Goal: Transaction & Acquisition: Obtain resource

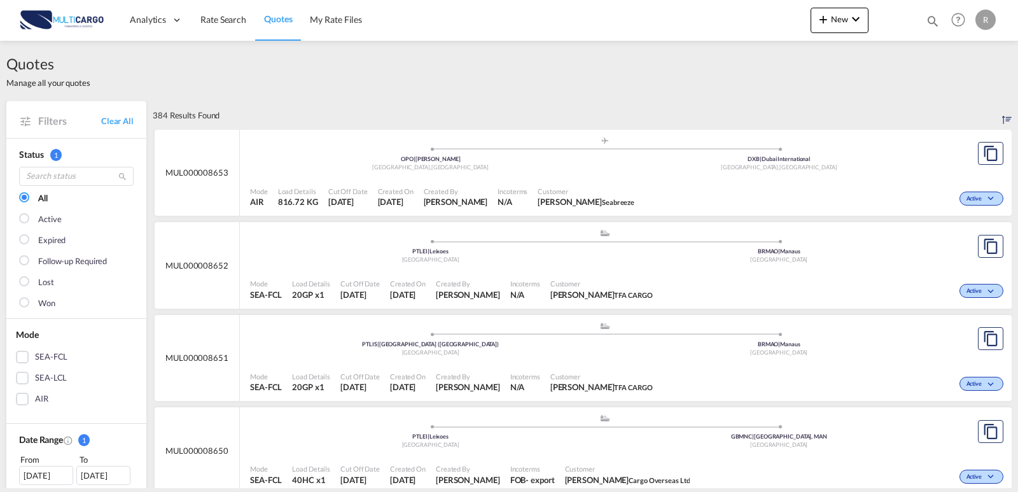
click at [284, 22] on span "Quotes" at bounding box center [278, 18] width 28 height 11
click at [214, 24] on span "Rate Search" at bounding box center [223, 19] width 46 height 11
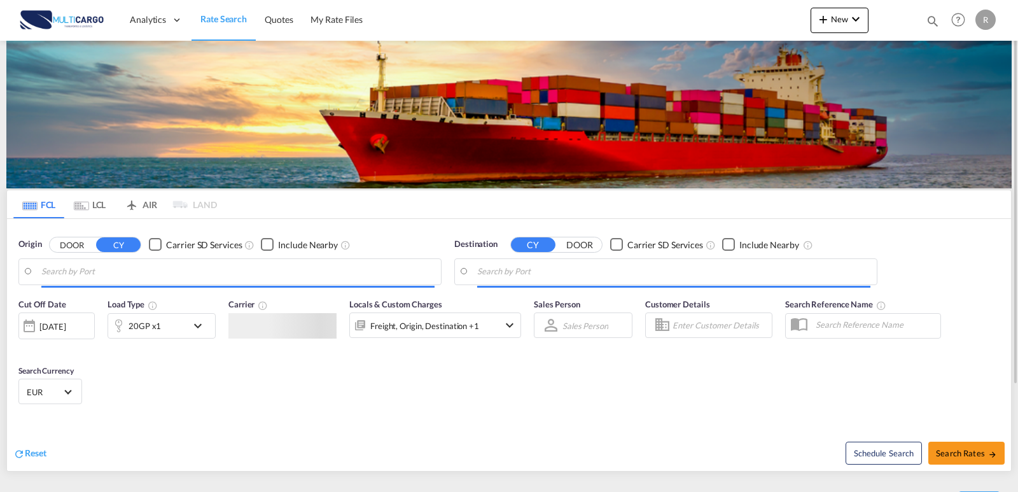
click at [165, 335] on div "20GP x1" at bounding box center [147, 325] width 79 height 25
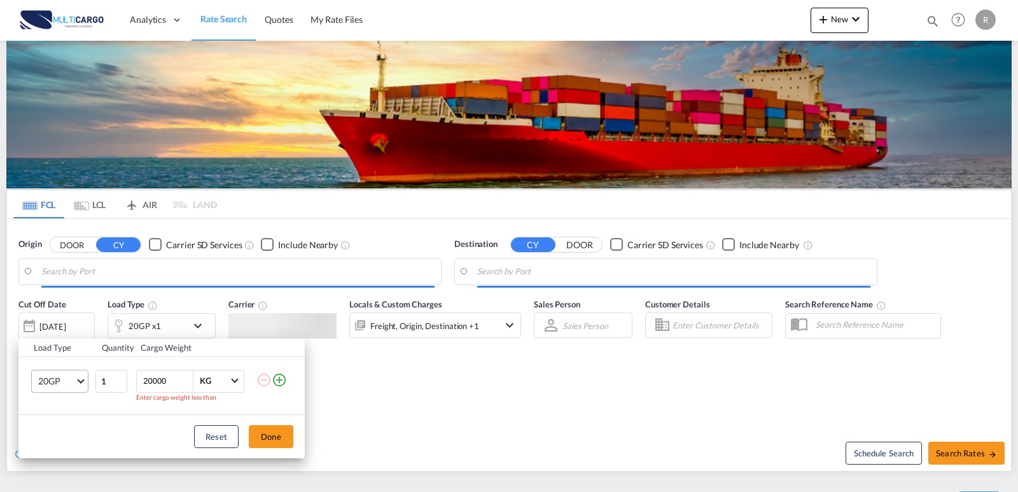
click at [71, 380] on md-select "20GP" at bounding box center [59, 381] width 57 height 23
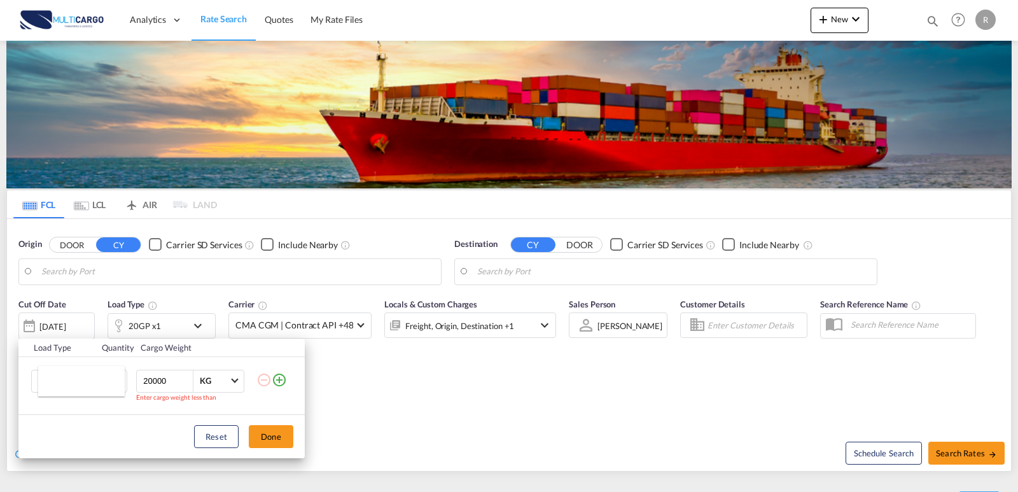
click at [132, 365] on md-backdrop at bounding box center [509, 246] width 1018 height 492
click at [57, 384] on md-select "20GP" at bounding box center [59, 381] width 57 height 23
click at [34, 427] on md-backdrop at bounding box center [509, 246] width 1018 height 492
drag, startPoint x: 172, startPoint y: 381, endPoint x: 125, endPoint y: 381, distance: 47.1
click at [125, 381] on tr "20GP 1 20000 KG KG Enter cargo weight less than" at bounding box center [161, 385] width 286 height 58
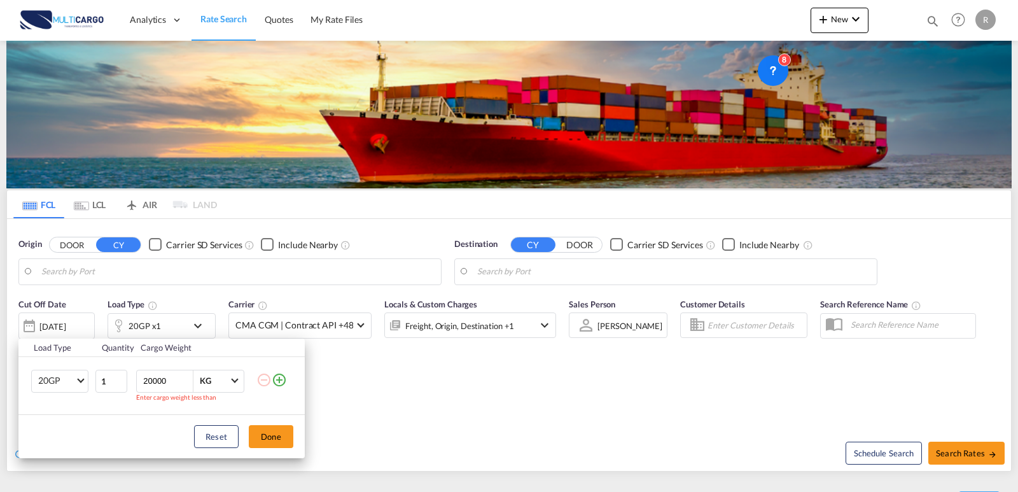
click at [132, 418] on div "Reset Done" at bounding box center [161, 436] width 286 height 43
click at [38, 385] on md-select "20GP" at bounding box center [59, 381] width 57 height 23
click at [95, 414] on md-backdrop at bounding box center [509, 246] width 1018 height 492
click at [162, 325] on div "Load Type Quantity Cargo Weight 20GP 1 20000 KG KG Enter cargo weight less than…" at bounding box center [509, 246] width 1018 height 492
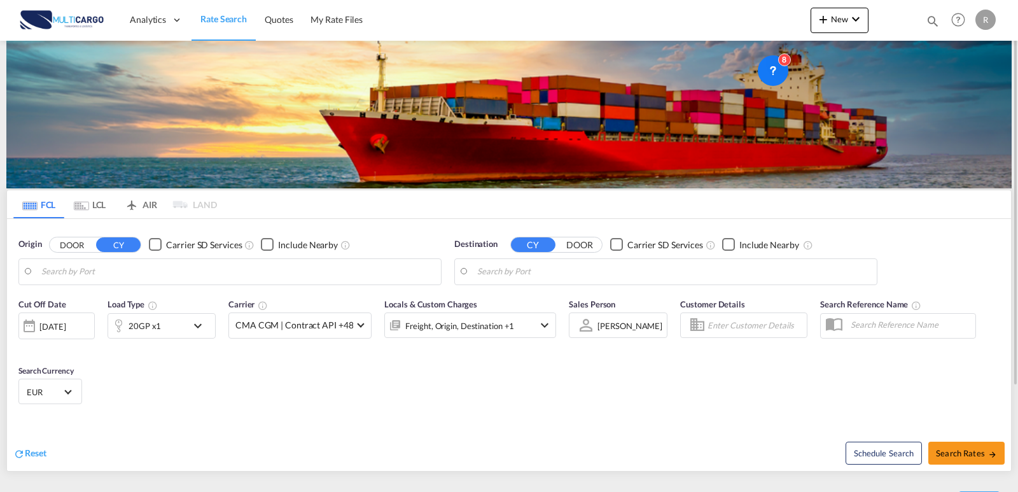
click at [188, 327] on div "20GP x1" at bounding box center [162, 325] width 108 height 25
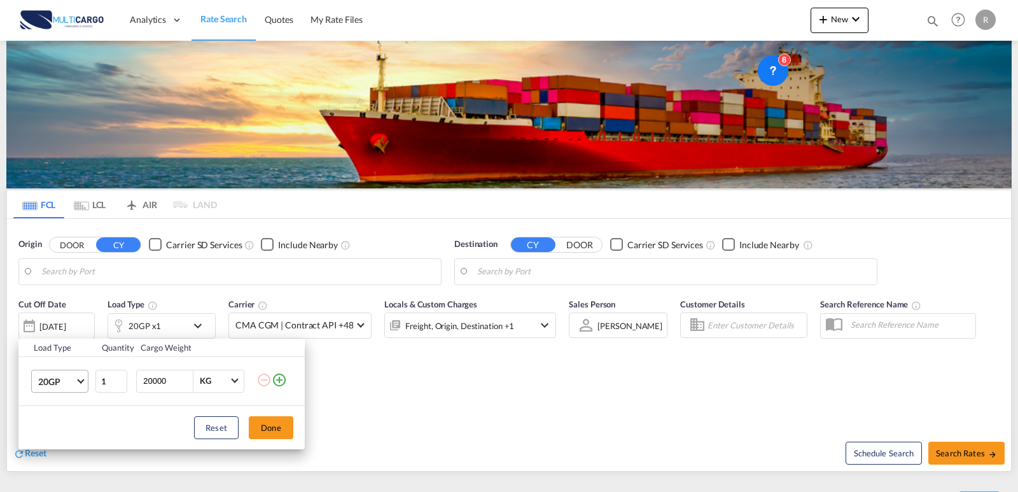
click at [64, 381] on span "20GP" at bounding box center [56, 381] width 37 height 13
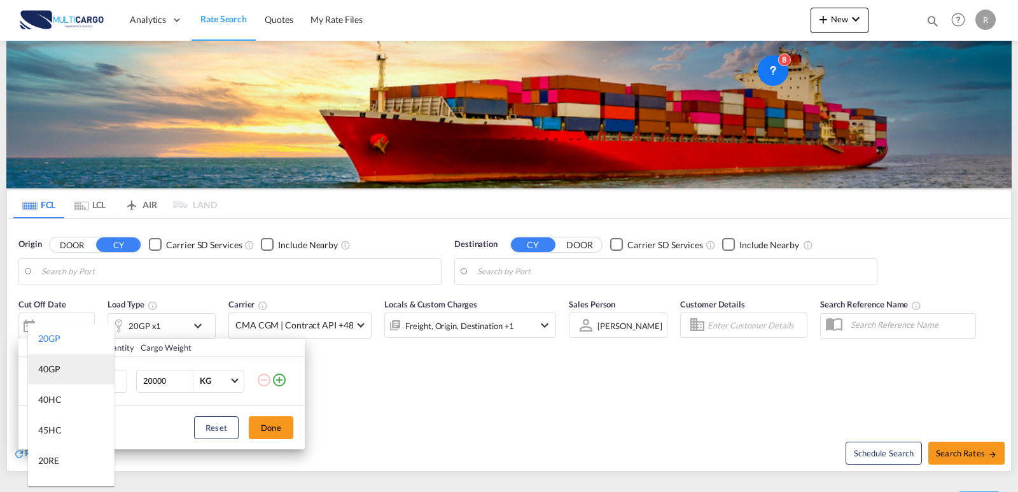
click at [80, 375] on md-option "40GP" at bounding box center [71, 369] width 87 height 31
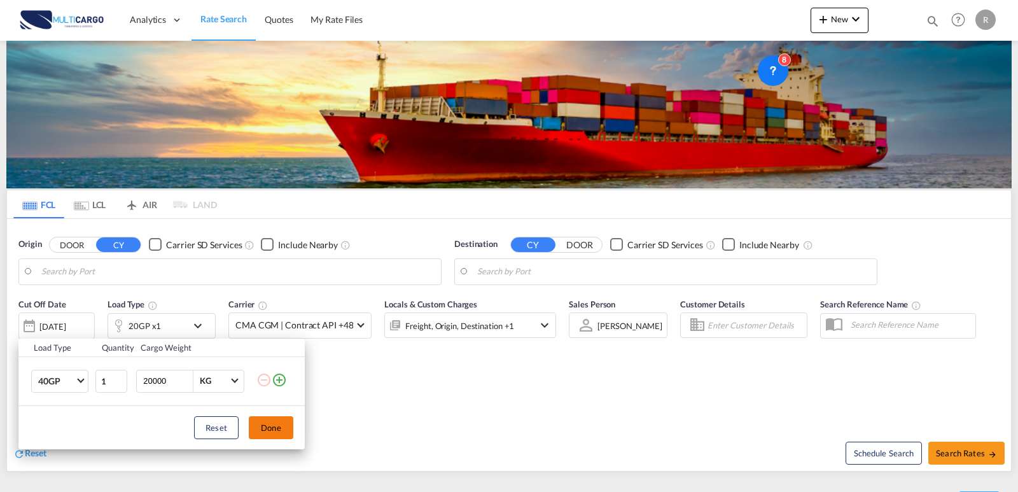
click at [283, 426] on button "Done" at bounding box center [271, 427] width 45 height 23
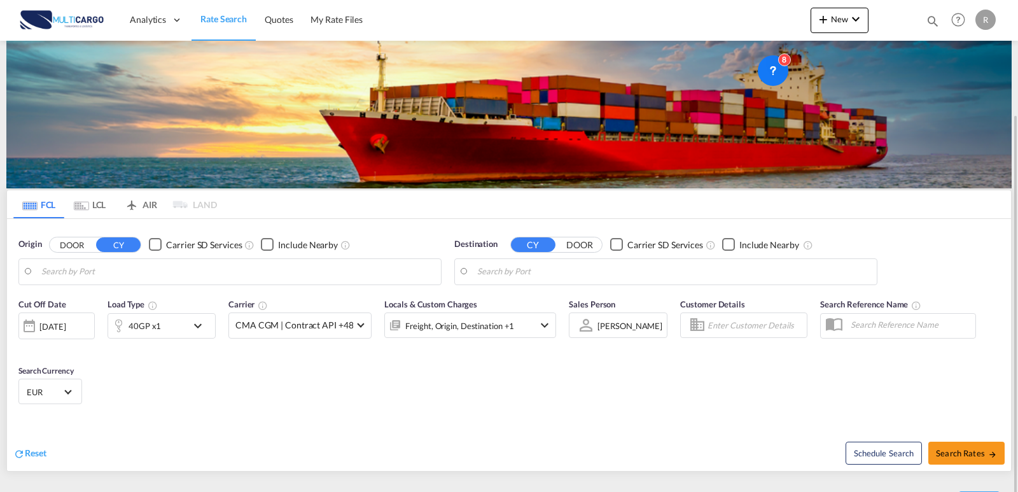
scroll to position [64, 0]
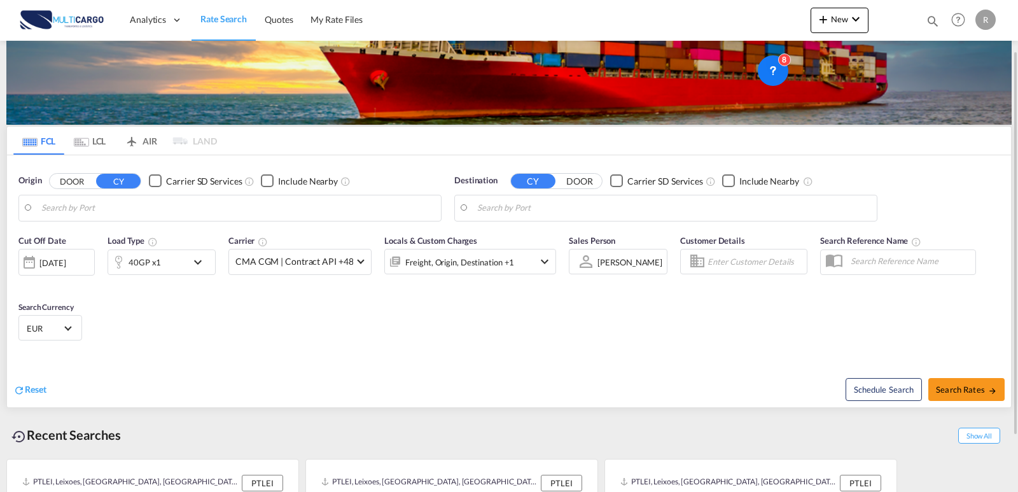
click at [237, 211] on body "Analytics Reports Dashboard Rate Search Quotes My Rate Files Analytics" at bounding box center [509, 246] width 1018 height 492
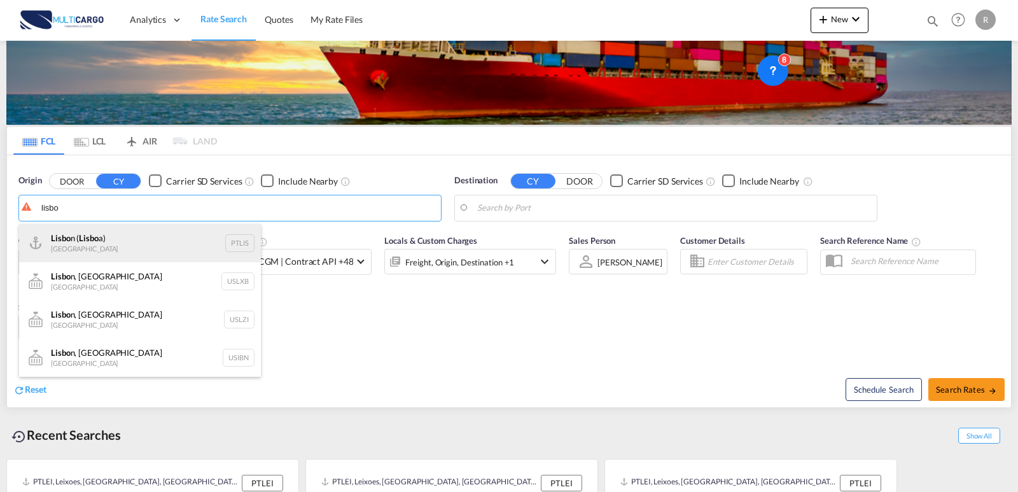
click at [214, 239] on div "Lisbo n ( Lisbo a) Portugal PTLIS" at bounding box center [140, 243] width 242 height 38
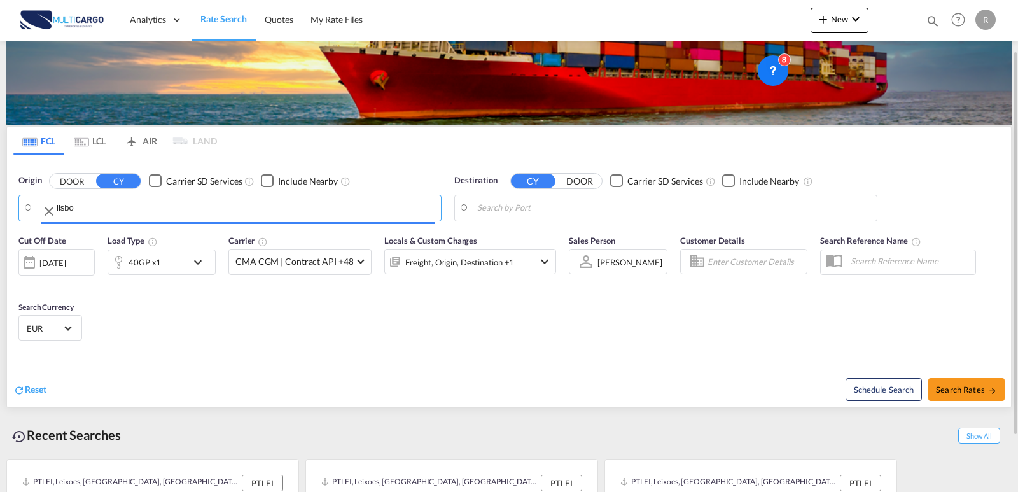
type input "[GEOGRAPHIC_DATA] ([GEOGRAPHIC_DATA]), PTLIS"
click at [491, 204] on body "Analytics Reports Dashboard Rate Search Quotes My Rate Files Analytics" at bounding box center [509, 246] width 1018 height 492
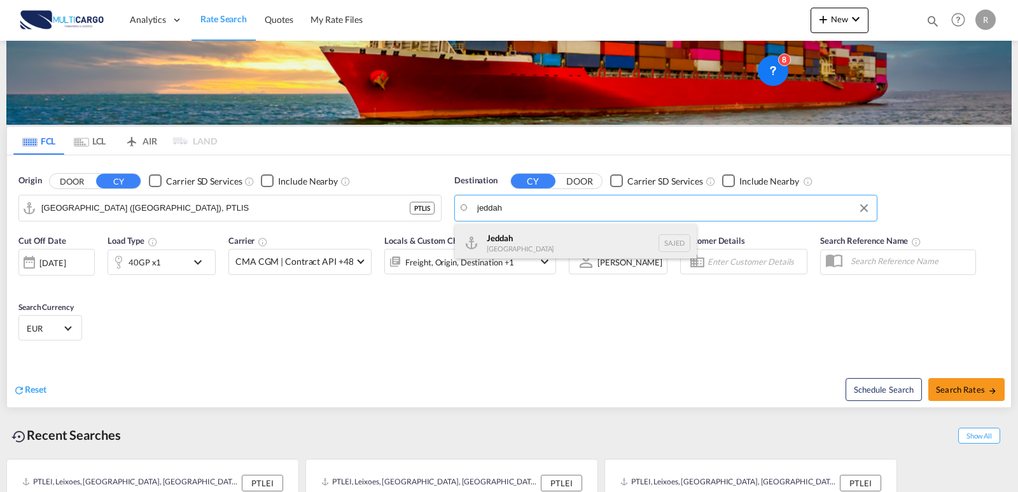
click at [566, 239] on div "Jeddah [GEOGRAPHIC_DATA] SAJED" at bounding box center [576, 243] width 242 height 38
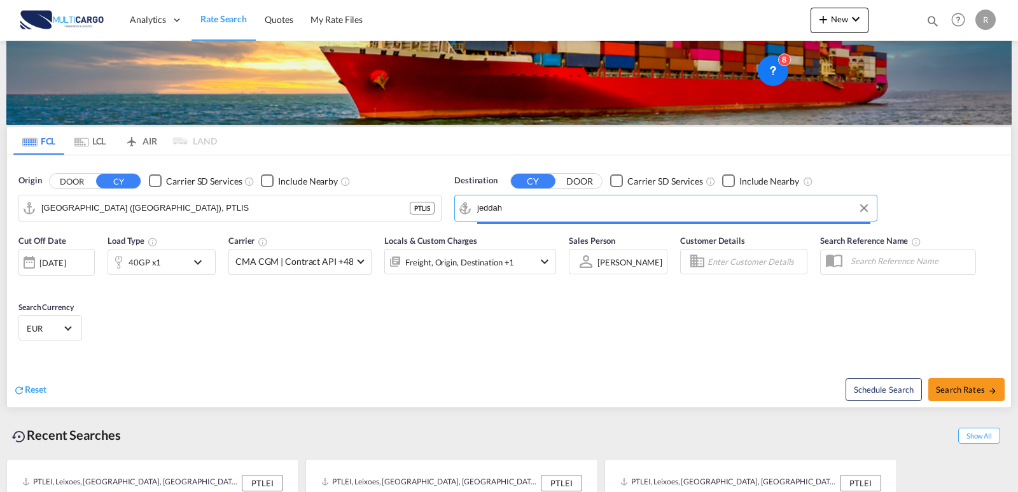
type input "Jeddah, SAJED"
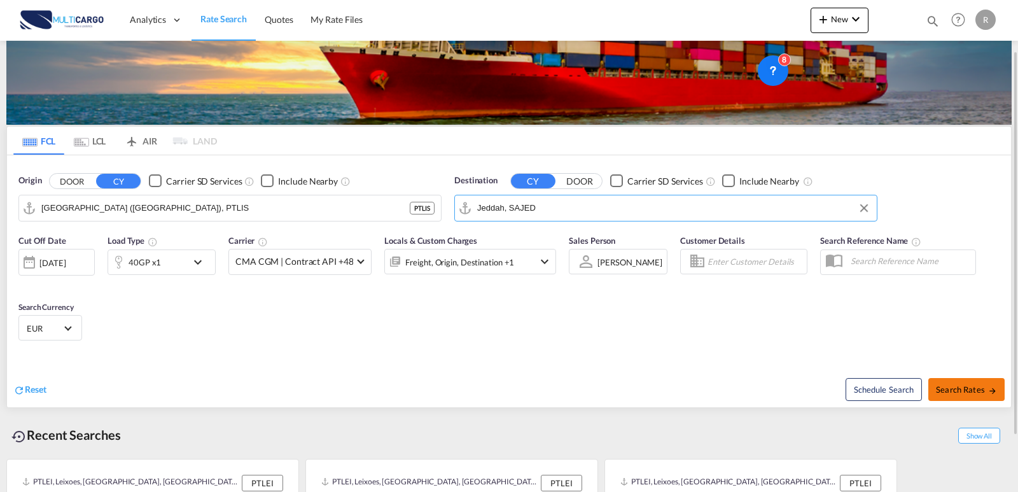
click at [973, 384] on span "Search Rates" at bounding box center [966, 389] width 61 height 10
type input "PTLIS to SAJED / [DATE]"
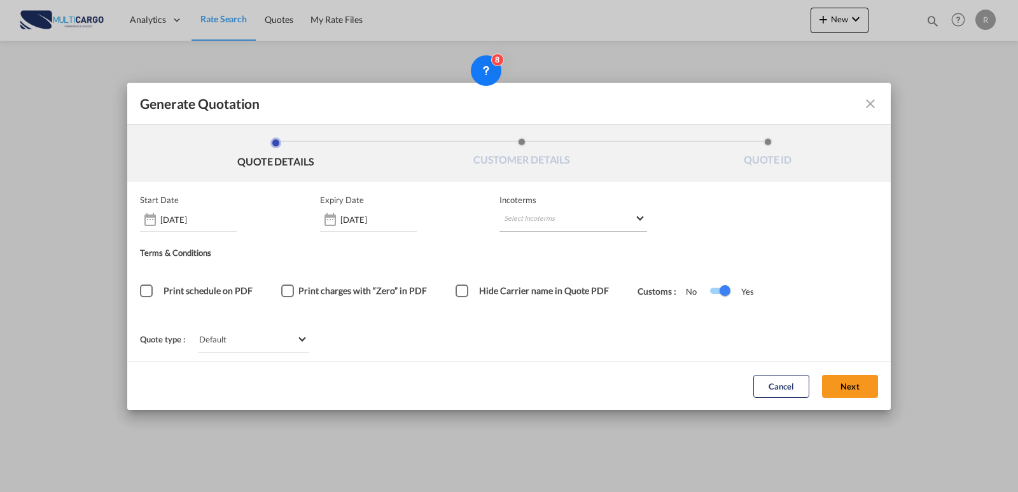
click at [549, 220] on md-select "Select Incoterms DAP - export Delivered at Place CFR - export Cost and Freight …" at bounding box center [574, 220] width 148 height 23
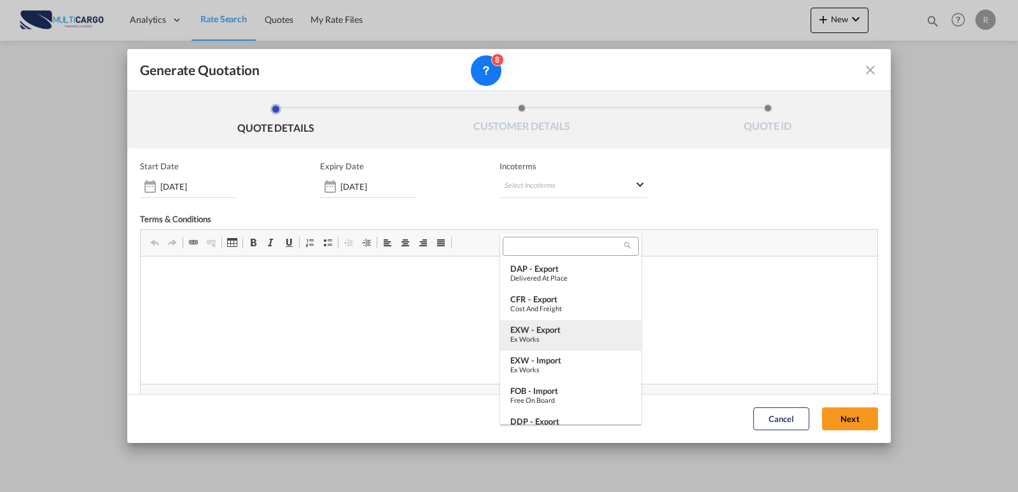
click at [561, 330] on div "EXW - export" at bounding box center [570, 330] width 121 height 10
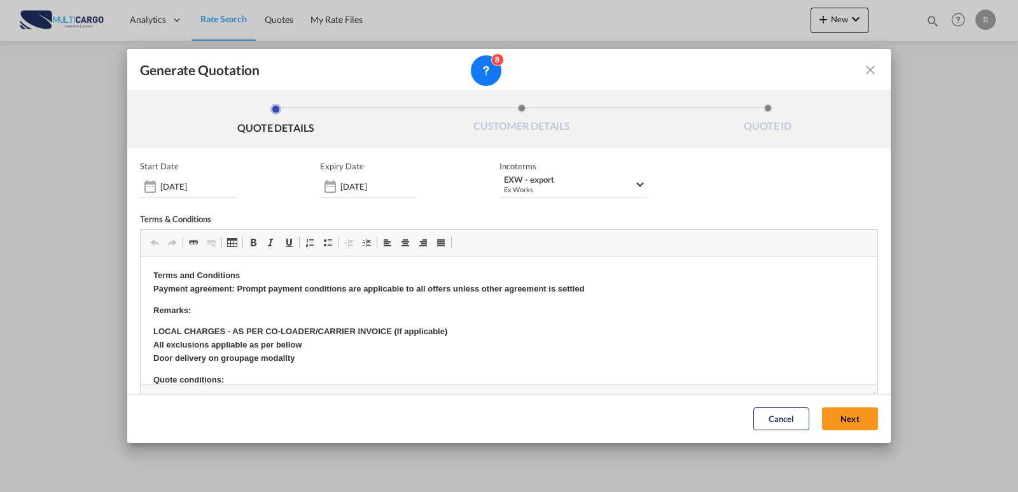
click at [533, 213] on div "Start Date [DATE] Expiry Date [DATE] Incoterms EXW - export Ex Works - Terms & …" at bounding box center [509, 324] width 738 height 326
click at [830, 423] on button "Next" at bounding box center [850, 419] width 56 height 23
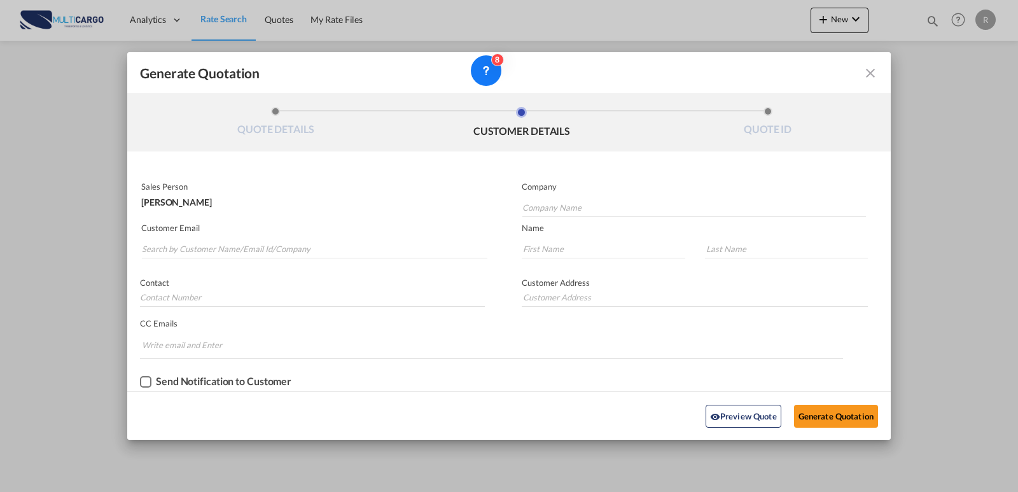
click at [870, 68] on md-icon "icon-close fg-AAA8AD cursor m-0" at bounding box center [870, 73] width 15 height 15
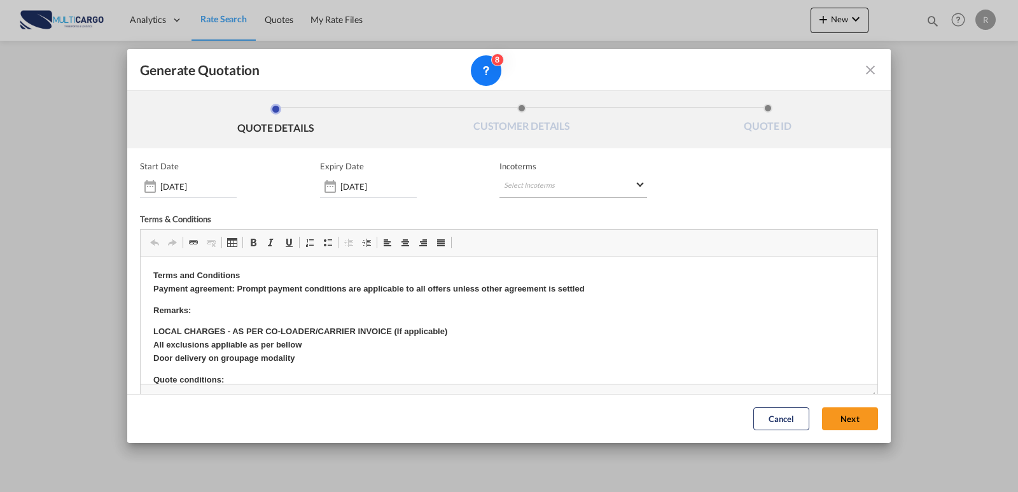
click at [544, 179] on md-select "Select Incoterms DAP - export Delivered at Place CFR - export Cost and Freight …" at bounding box center [574, 186] width 148 height 23
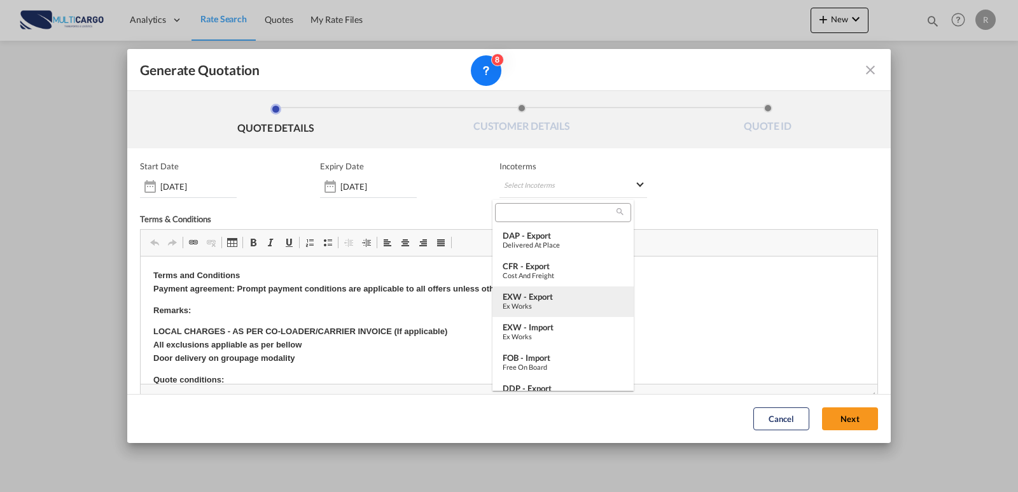
click at [541, 302] on div "Ex Works" at bounding box center [563, 306] width 121 height 8
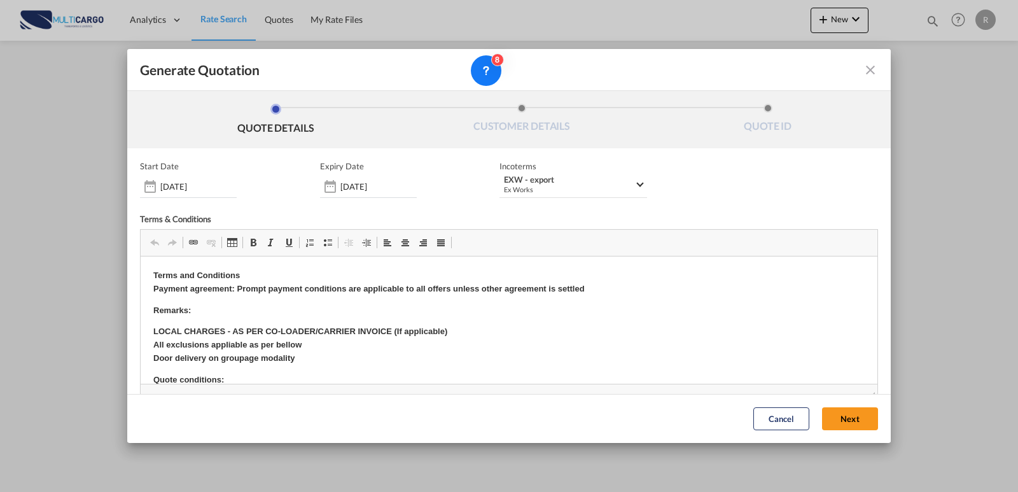
click at [822, 412] on button "Next" at bounding box center [850, 419] width 56 height 23
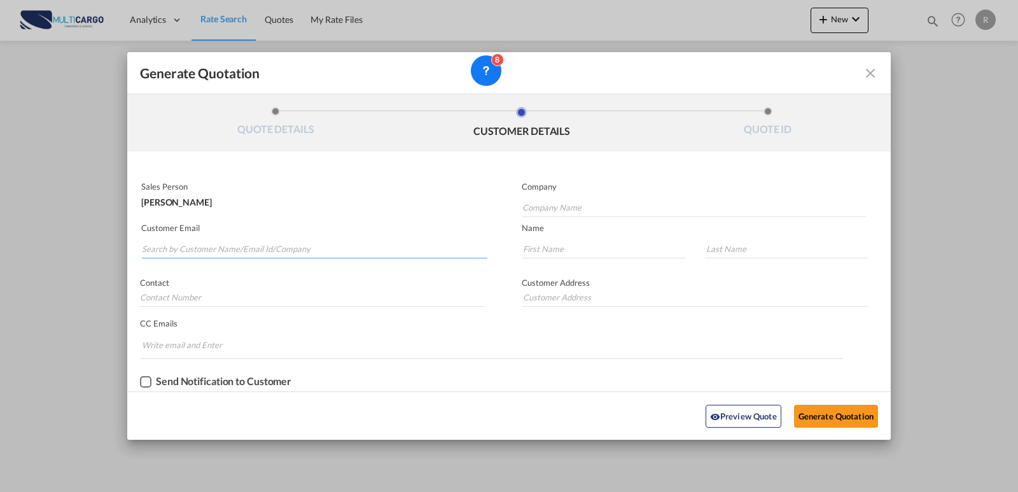
click at [273, 247] on input "Search by Customer Name/Email Id/Company" at bounding box center [315, 248] width 346 height 19
click at [242, 247] on input "Search by Customer Name/Email Id/Company" at bounding box center [315, 248] width 346 height 19
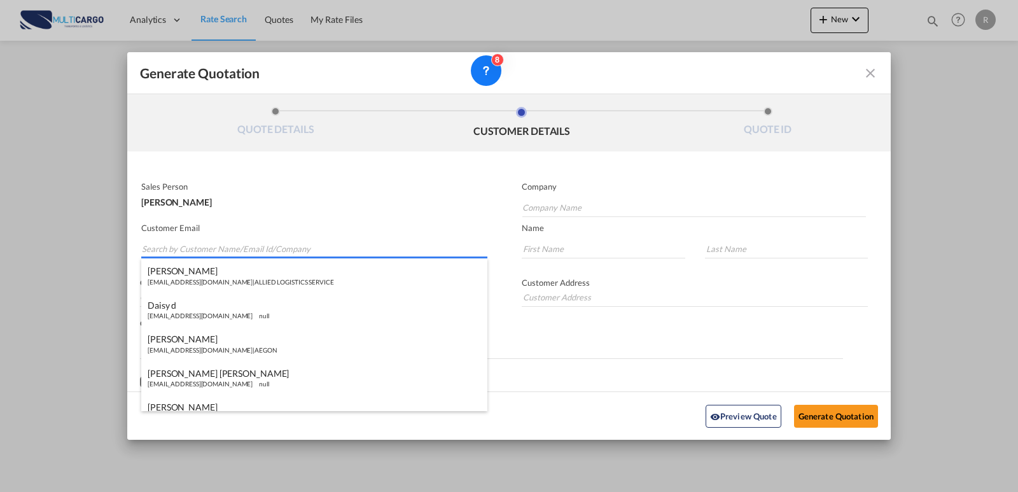
paste input "Operations @Dreamline <[EMAIL_ADDRESS][DOMAIN_NAME]>"
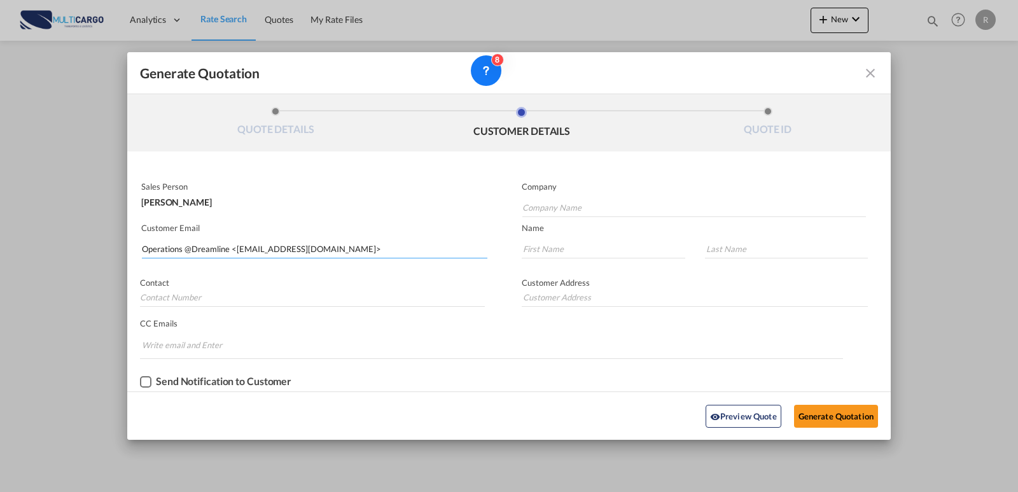
drag, startPoint x: 351, startPoint y: 251, endPoint x: 313, endPoint y: 249, distance: 38.2
click at [313, 249] on input "Operations @Dreamline <[EMAIL_ADDRESS][DOMAIN_NAME]>" at bounding box center [315, 248] width 346 height 19
click at [288, 249] on input "Operations @Dreamline <[EMAIL_ADDRESS][DOMAIN_NAME]>" at bounding box center [315, 248] width 346 height 19
drag, startPoint x: 235, startPoint y: 249, endPoint x: 167, endPoint y: 255, distance: 69.0
click at [79, 251] on div "Generate Quotation QUOTE DETAILS CUSTOMER DETAILS QUOTE ID Start Date [DATE] Ex…" at bounding box center [509, 246] width 1018 height 492
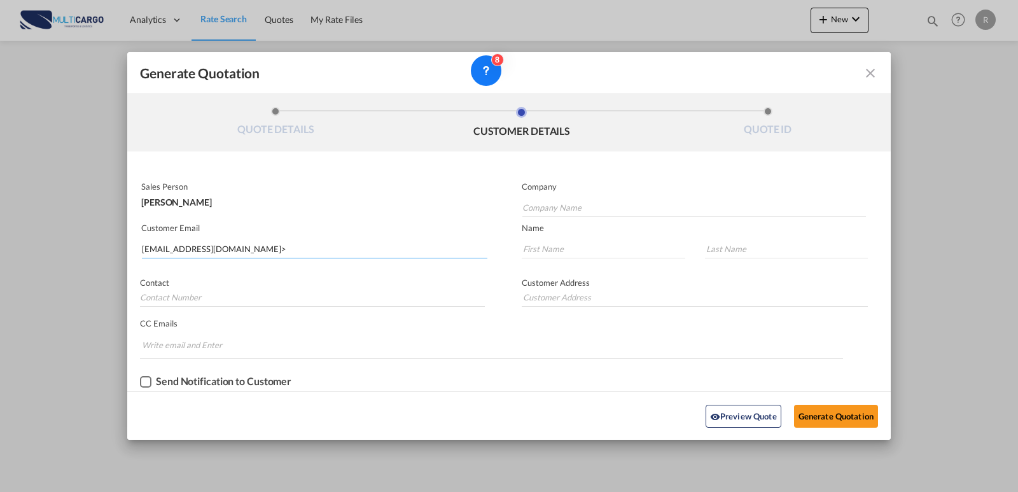
click at [374, 248] on input "[EMAIL_ADDRESS][DOMAIN_NAME]>" at bounding box center [315, 248] width 346 height 19
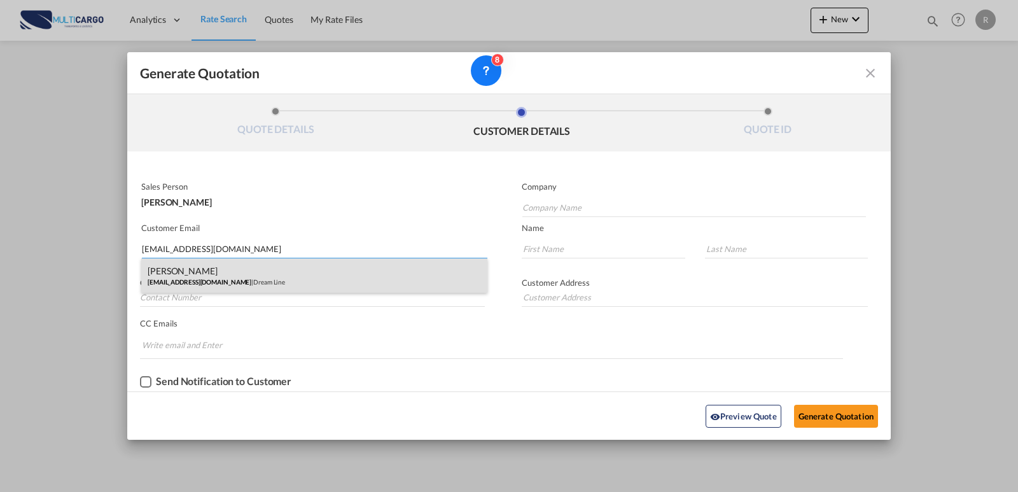
type input "[EMAIL_ADDRESS][DOMAIN_NAME]"
click at [323, 269] on div "[PERSON_NAME] [EMAIL_ADDRESS][DOMAIN_NAME] | Dream Line" at bounding box center [314, 275] width 346 height 34
type input "Dream Line"
type input "[PERSON_NAME]"
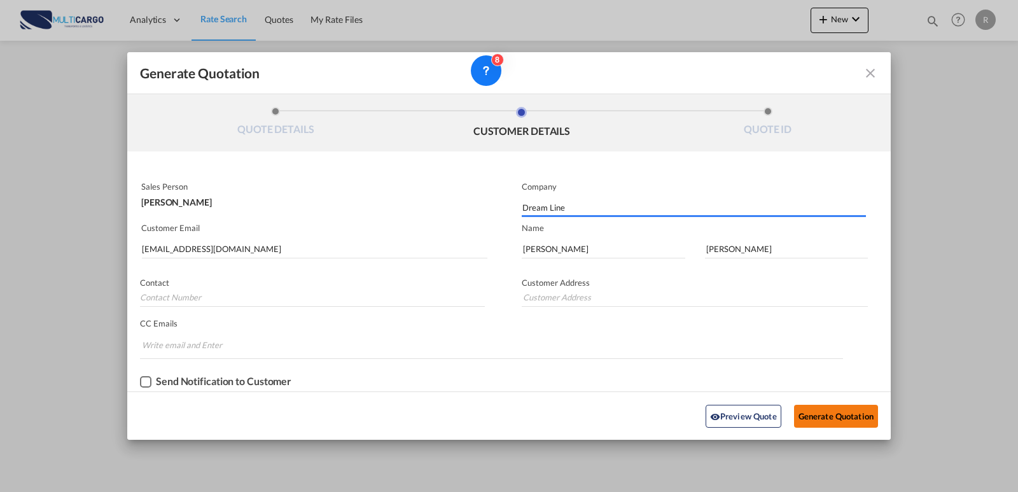
click at [851, 415] on button "Generate Quotation" at bounding box center [836, 416] width 84 height 23
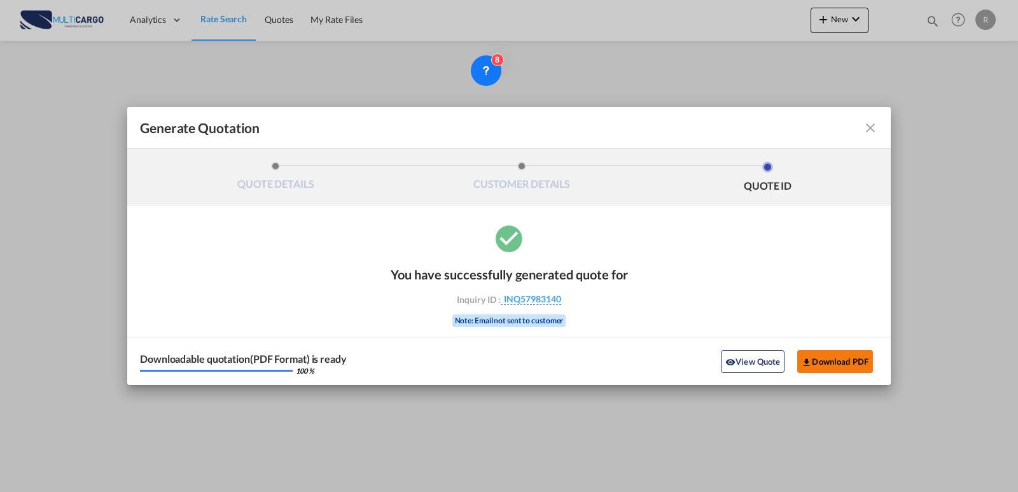
click at [825, 360] on button "Download PDF" at bounding box center [835, 361] width 76 height 23
